Goal: Task Accomplishment & Management: Use online tool/utility

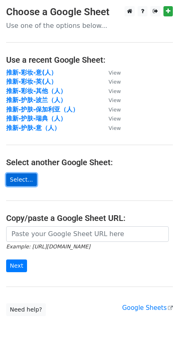
click at [18, 181] on link "Select..." at bounding box center [21, 180] width 31 height 13
click at [21, 181] on link "Select..." at bounding box center [21, 180] width 31 height 13
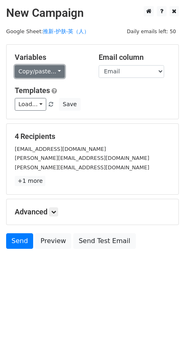
click at [47, 78] on link "Copy/paste..." at bounding box center [40, 71] width 50 height 13
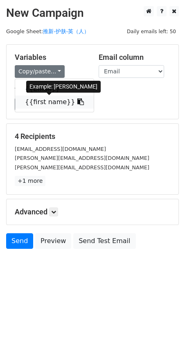
click at [46, 101] on link "{{first name}}" at bounding box center [54, 102] width 79 height 13
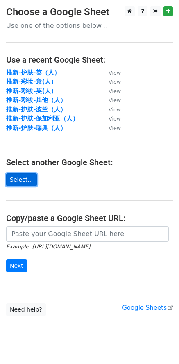
click at [24, 179] on link "Select..." at bounding box center [21, 180] width 31 height 13
click at [23, 184] on link "Select..." at bounding box center [21, 180] width 31 height 13
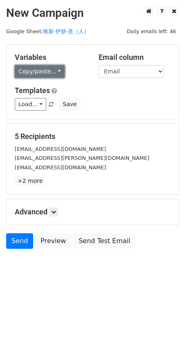
click at [57, 74] on link "Copy/paste..." at bounding box center [40, 71] width 50 height 13
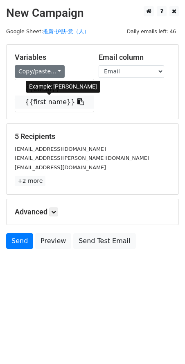
click at [47, 103] on link "{{first name}}" at bounding box center [54, 102] width 79 height 13
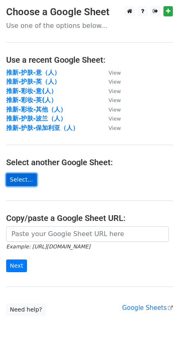
click at [23, 181] on link "Select..." at bounding box center [21, 180] width 31 height 13
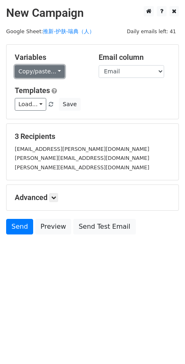
click at [46, 75] on link "Copy/paste..." at bounding box center [40, 71] width 50 height 13
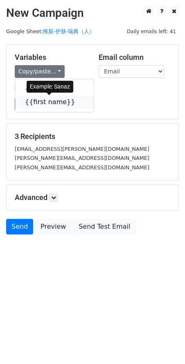
drag, startPoint x: 41, startPoint y: 98, endPoint x: 21, endPoint y: 101, distance: 19.8
click at [40, 99] on link "{{first name}}" at bounding box center [54, 102] width 79 height 13
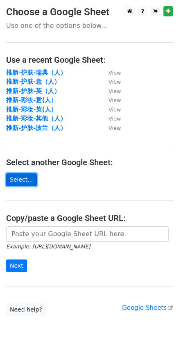
click at [25, 179] on link "Select..." at bounding box center [21, 180] width 31 height 13
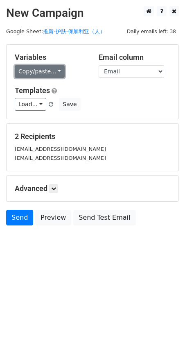
click at [59, 72] on link "Copy/paste..." at bounding box center [40, 71] width 50 height 13
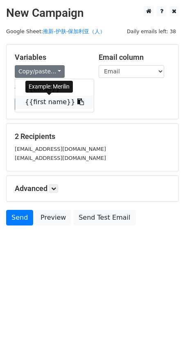
click at [61, 101] on link "{{first name}}" at bounding box center [54, 102] width 79 height 13
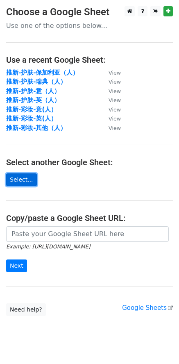
click at [21, 179] on link "Select..." at bounding box center [21, 180] width 31 height 13
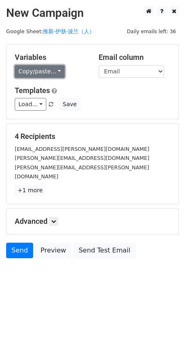
click at [47, 72] on link "Copy/paste..." at bounding box center [40, 71] width 50 height 13
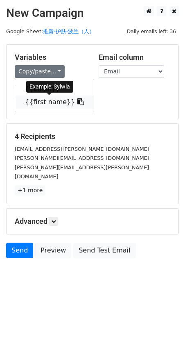
click at [41, 100] on link "{{first name}}" at bounding box center [54, 102] width 79 height 13
